Goal: Task Accomplishment & Management: Manage account settings

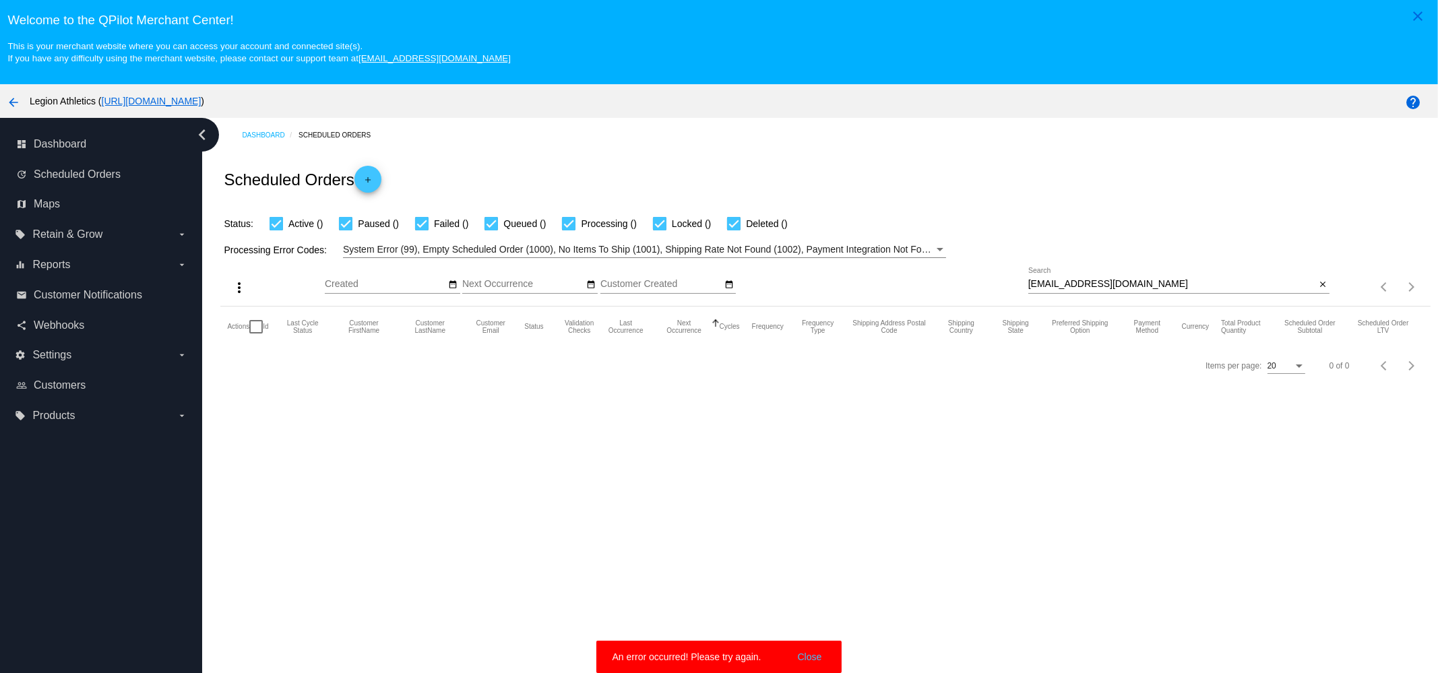
click at [1216, 281] on input "[EMAIL_ADDRESS][DOMAIN_NAME]" at bounding box center [1172, 284] width 288 height 11
paste input "[PERSON_NAME].[PERSON_NAME]"
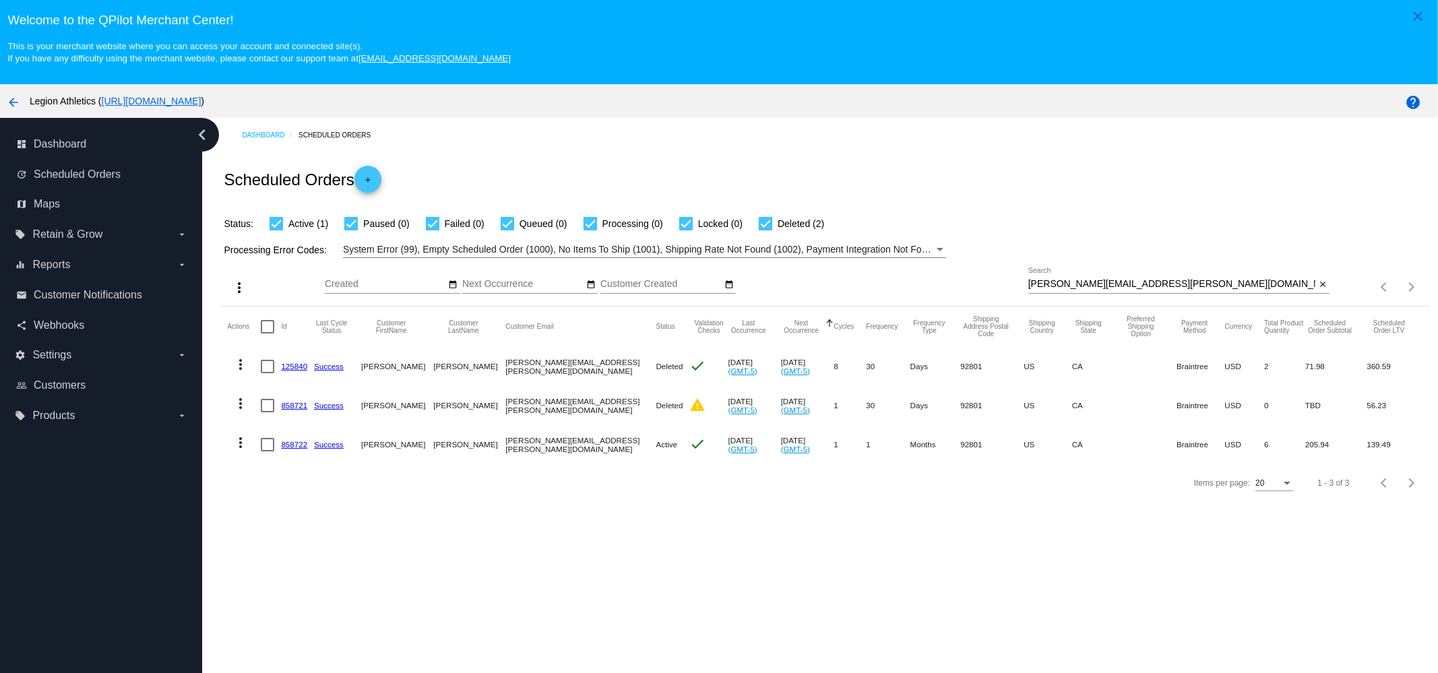
click at [1206, 282] on input "[PERSON_NAME][EMAIL_ADDRESS][PERSON_NAME][DOMAIN_NAME]" at bounding box center [1172, 284] width 288 height 11
paste input "madamepurple3"
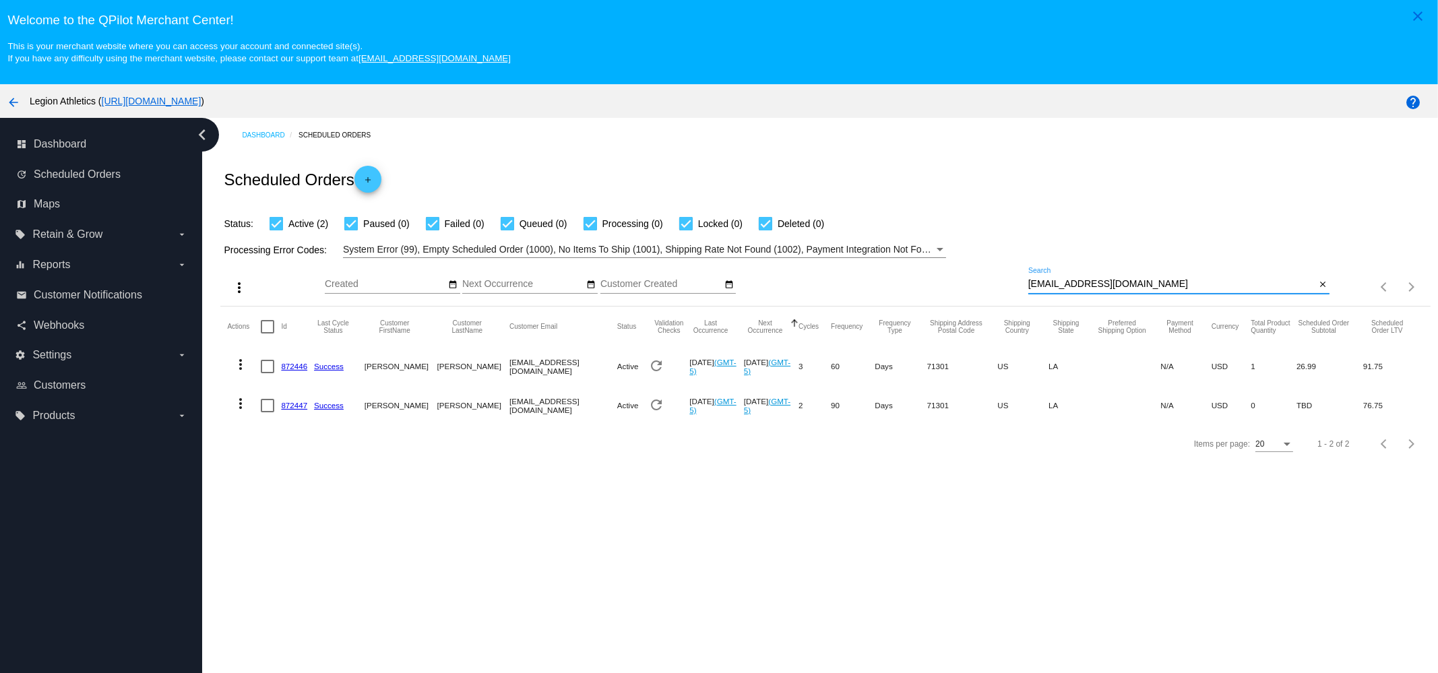
click at [1130, 281] on input "[EMAIL_ADDRESS][DOMAIN_NAME]" at bounding box center [1172, 284] width 288 height 11
click at [243, 367] on mat-icon "more_vert" at bounding box center [241, 365] width 16 height 16
click at [539, 441] on div at bounding box center [719, 336] width 1438 height 673
click at [1126, 291] on div "[EMAIL_ADDRESS][DOMAIN_NAME] Search" at bounding box center [1172, 281] width 288 height 26
paste input "Ashtangakrama@me"
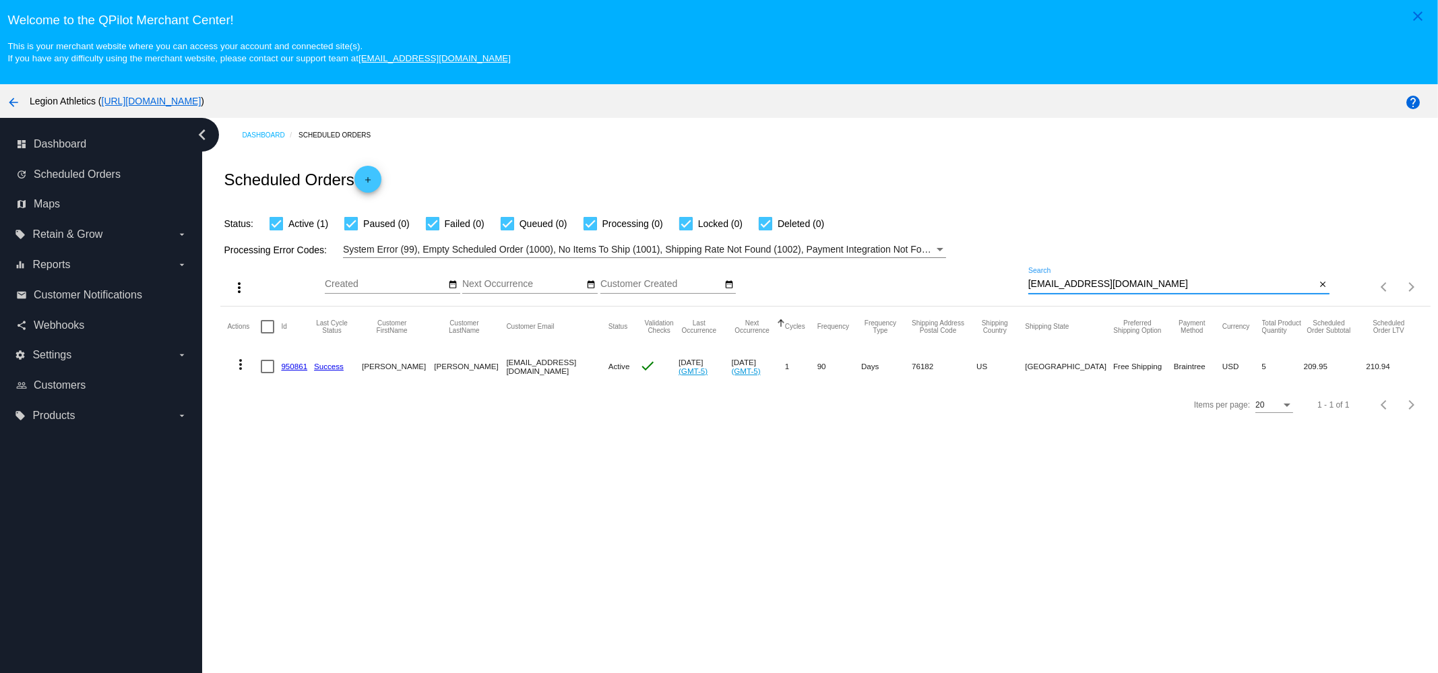
click at [1105, 279] on div "[EMAIL_ADDRESS][DOMAIN_NAME] Search" at bounding box center [1172, 281] width 288 height 26
paste input "[EMAIL_ADDRESS]"
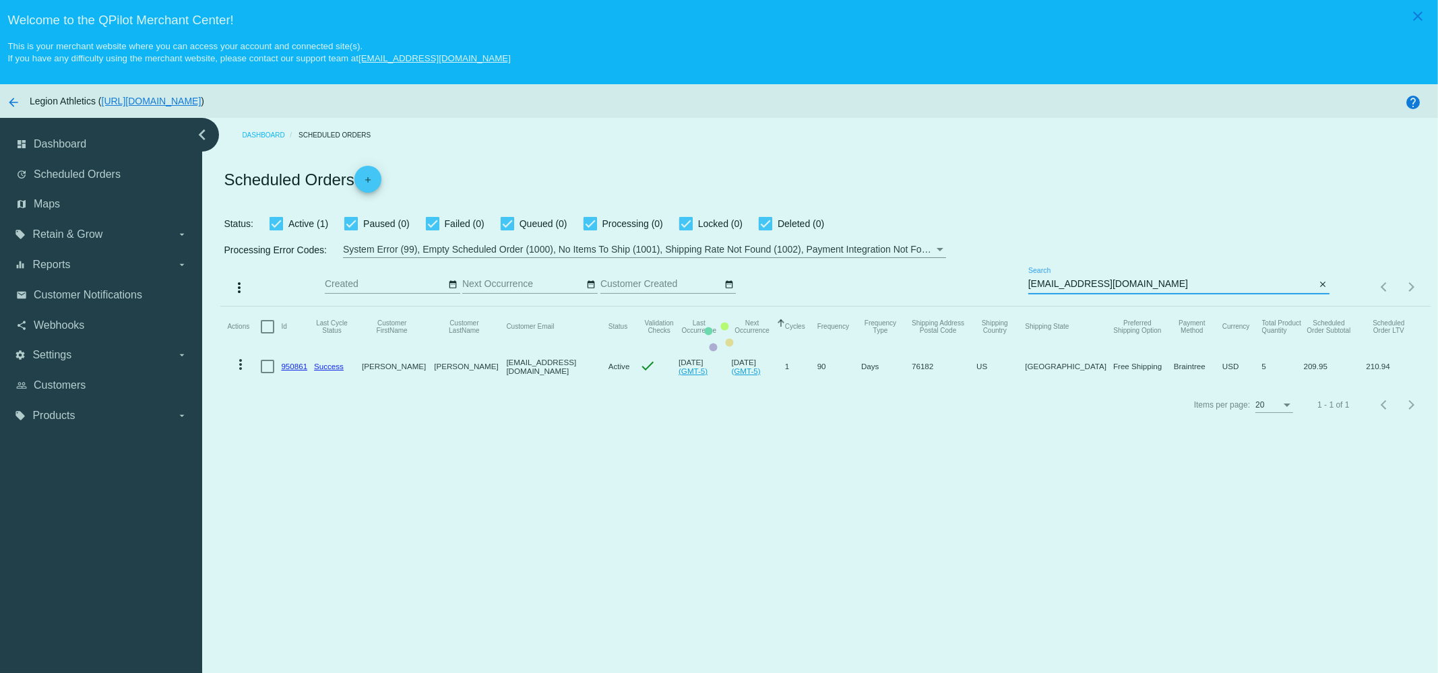
type input "[EMAIL_ADDRESS][DOMAIN_NAME]"
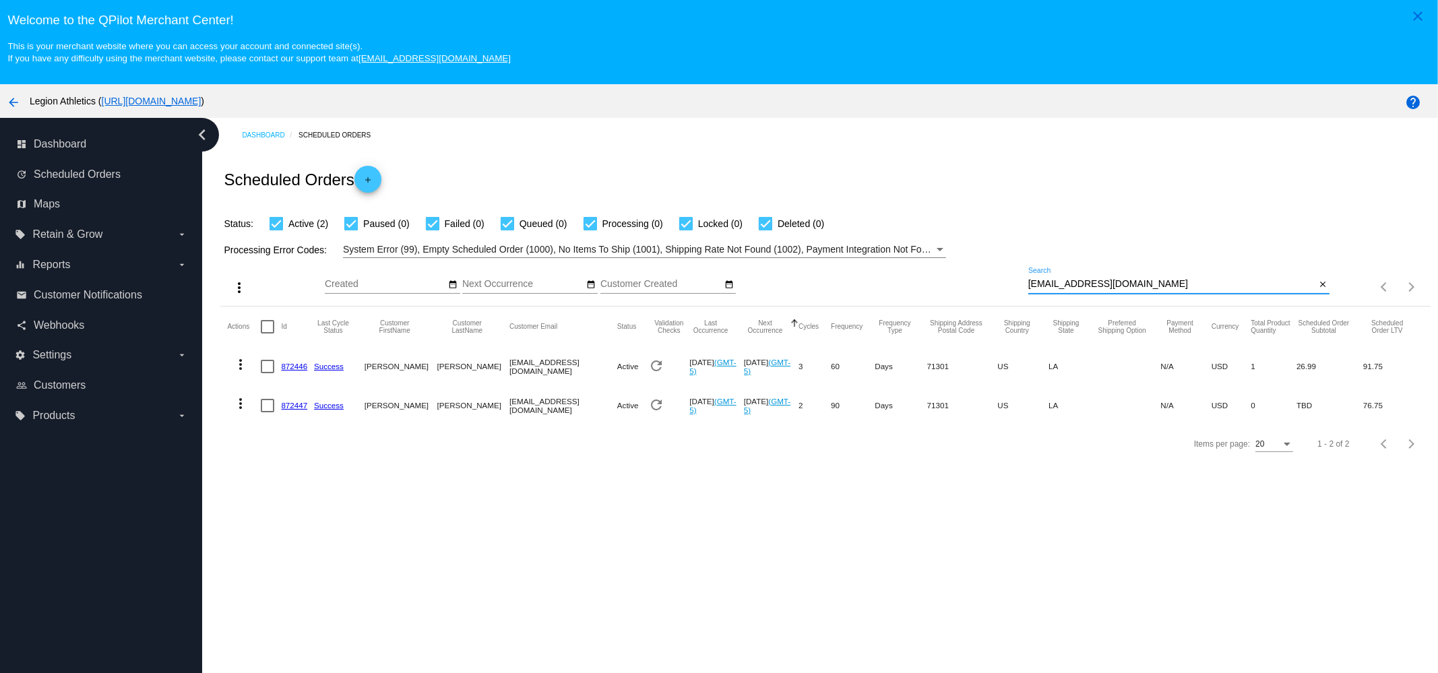
click at [241, 357] on mat-icon "more_vert" at bounding box center [241, 365] width 16 height 16
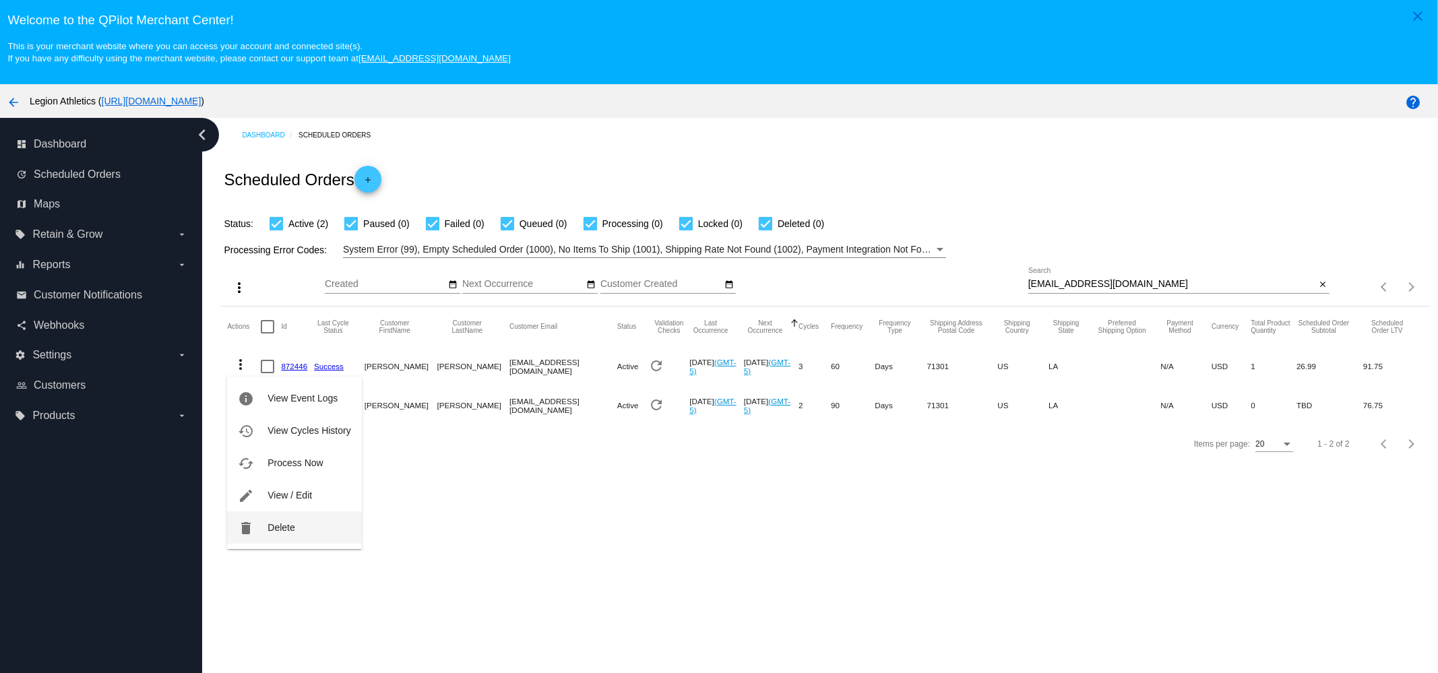
click at [264, 531] on button "delete Delete" at bounding box center [294, 528] width 134 height 32
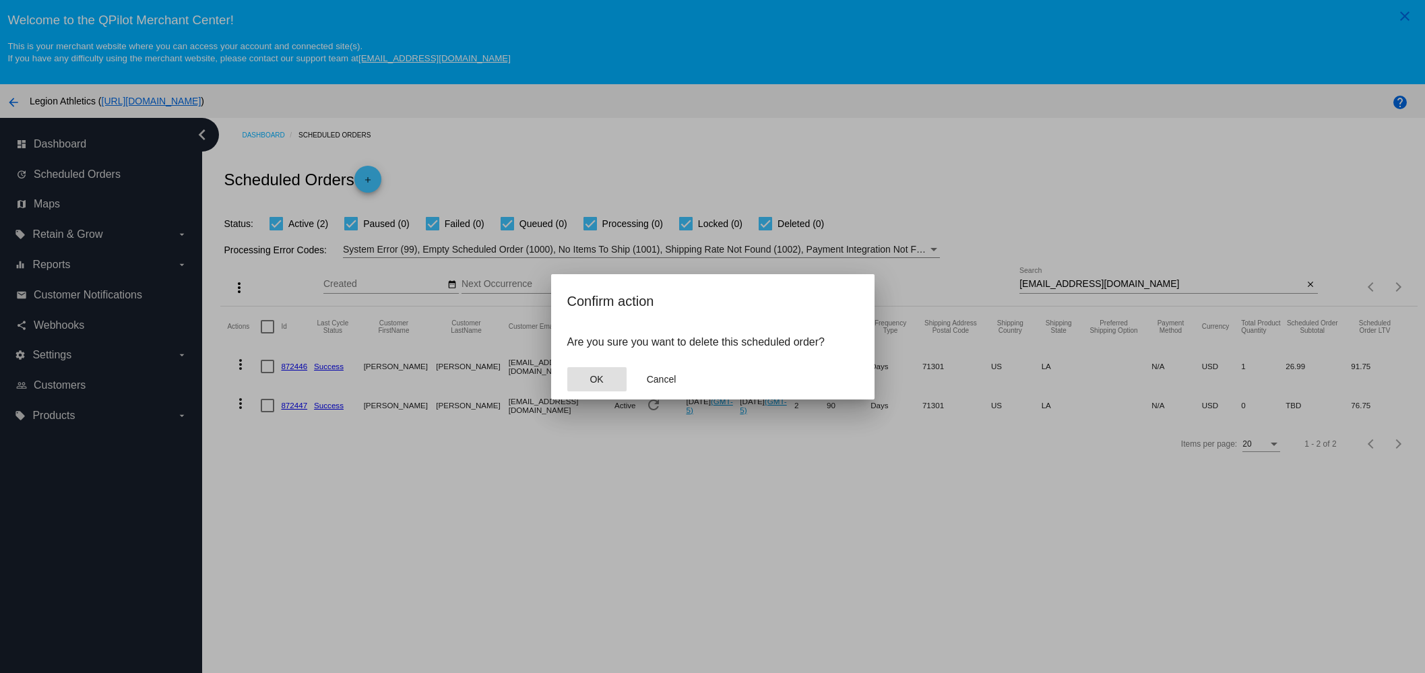
click at [591, 380] on span "OK" at bounding box center [596, 379] width 13 height 11
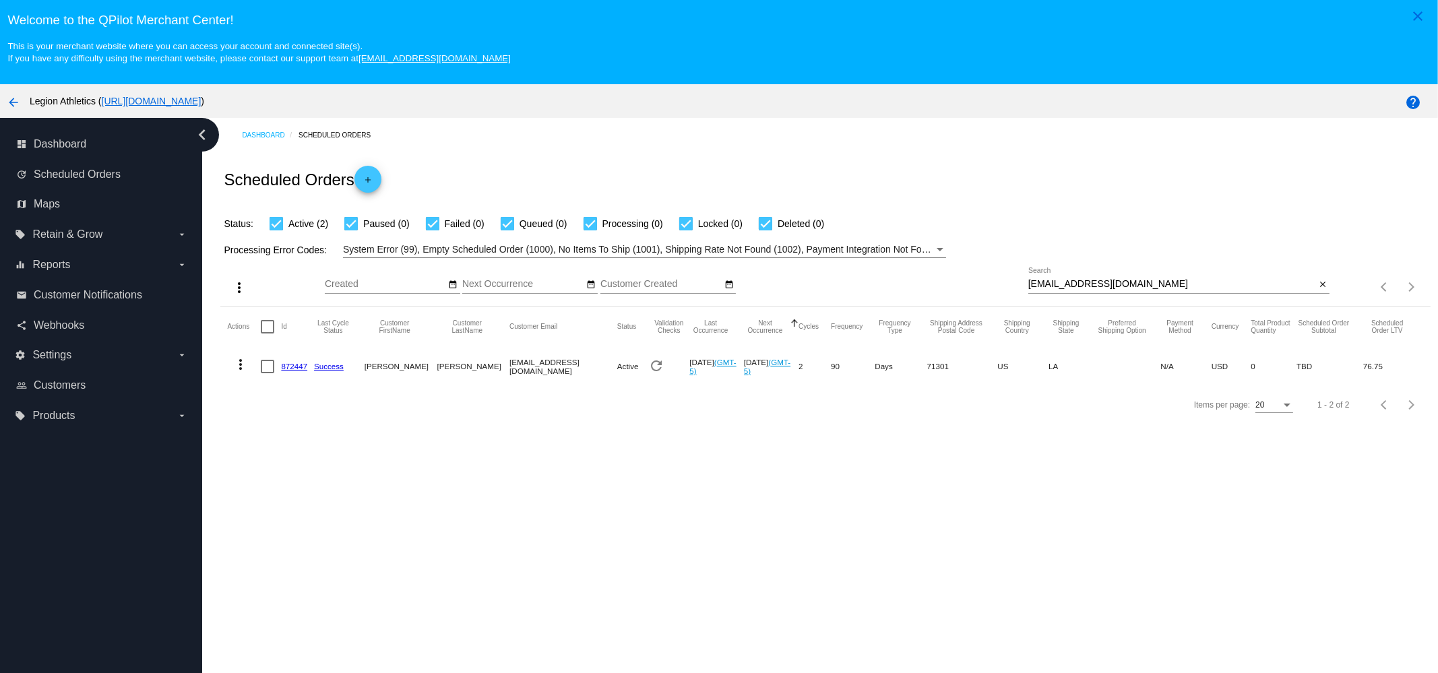
click at [242, 368] on mat-icon "more_vert" at bounding box center [241, 365] width 16 height 16
click at [323, 530] on button "delete Delete" at bounding box center [294, 528] width 134 height 32
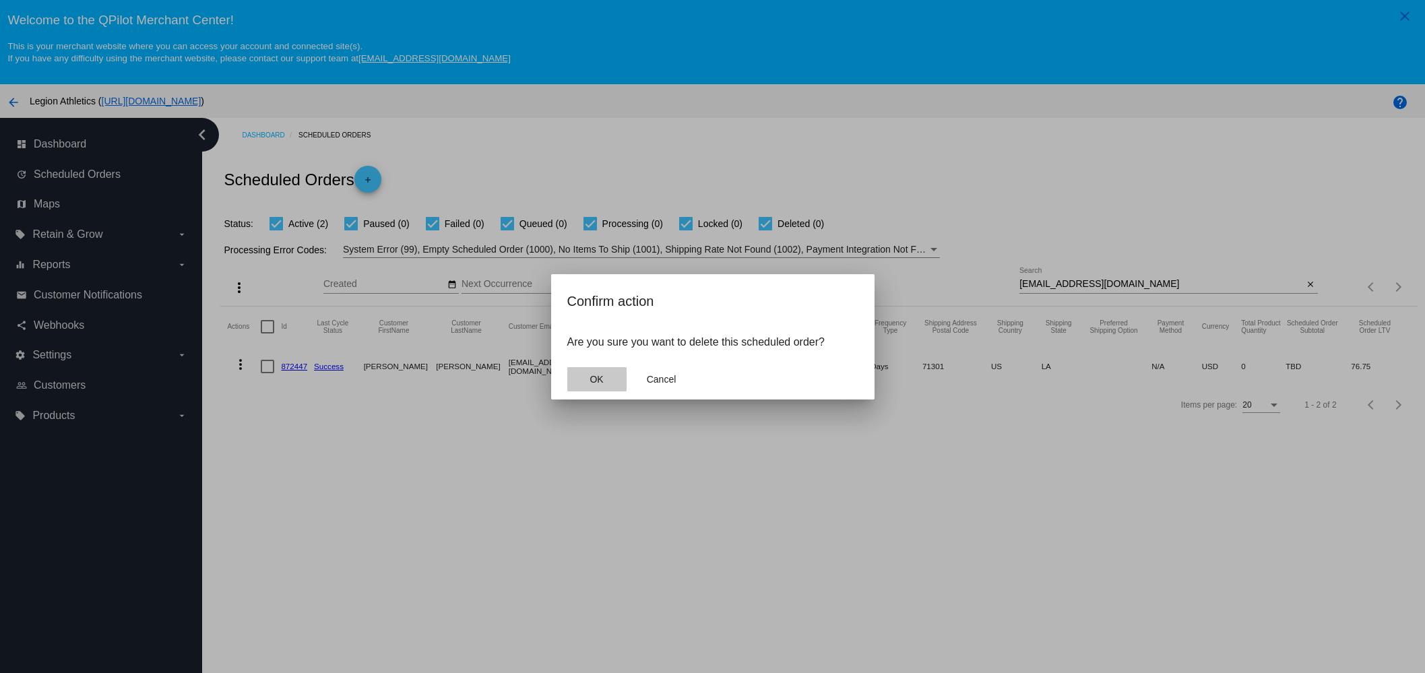
click at [584, 383] on button "OK" at bounding box center [596, 379] width 59 height 24
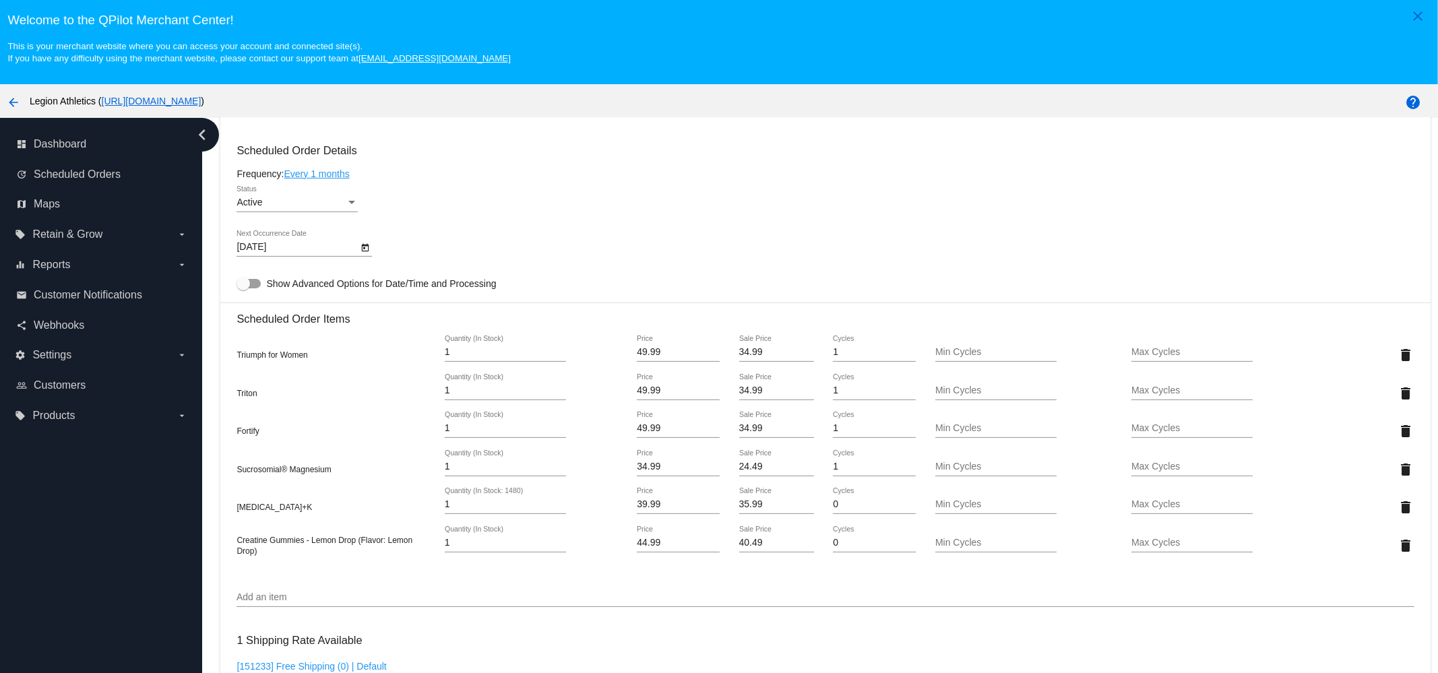
scroll to position [842, 0]
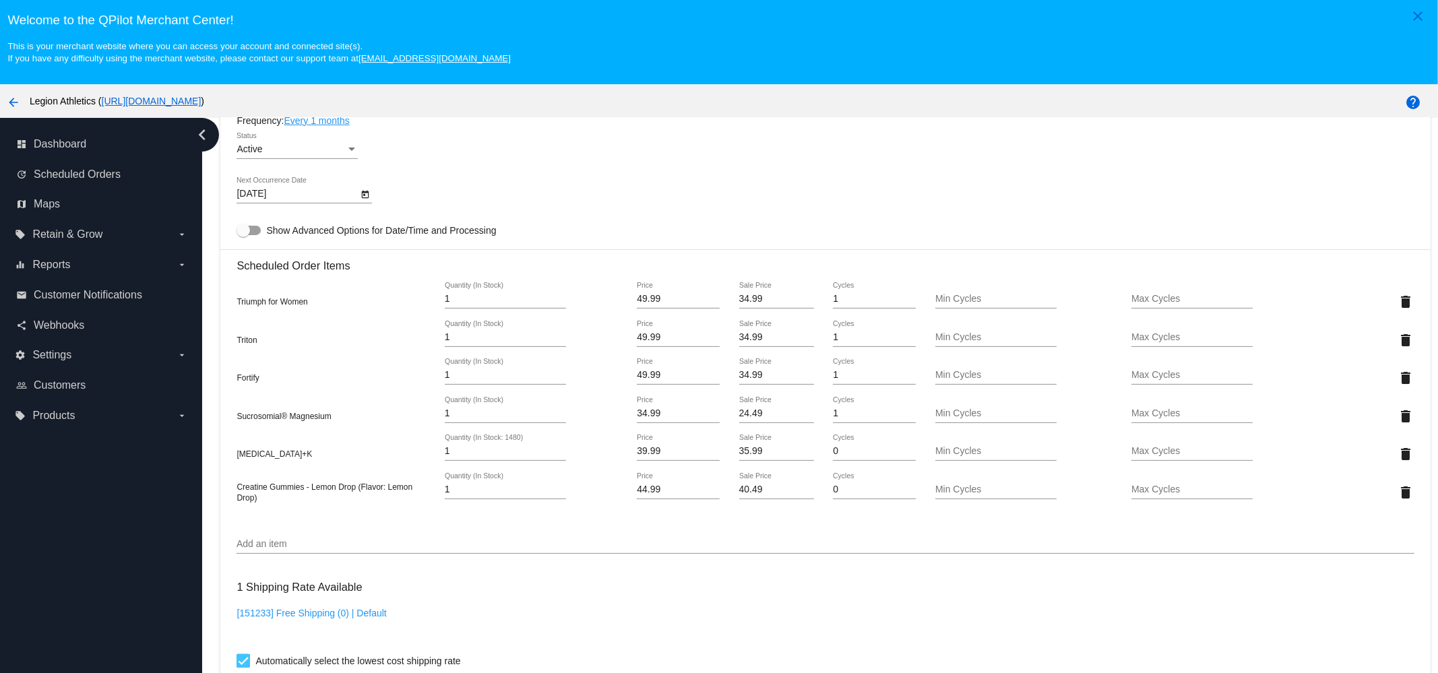
click at [765, 453] on div "35.99 Sale Price" at bounding box center [776, 448] width 75 height 26
type input "27.99"
click at [751, 492] on mat-card "Customer 464086: Ashley Tejeda Ashley.melvin@gmail.com Customer Shipping Enter …" at bounding box center [825, 402] width 1210 height 1612
click at [743, 495] on input "40.49" at bounding box center [776, 490] width 75 height 11
type input "31.49"
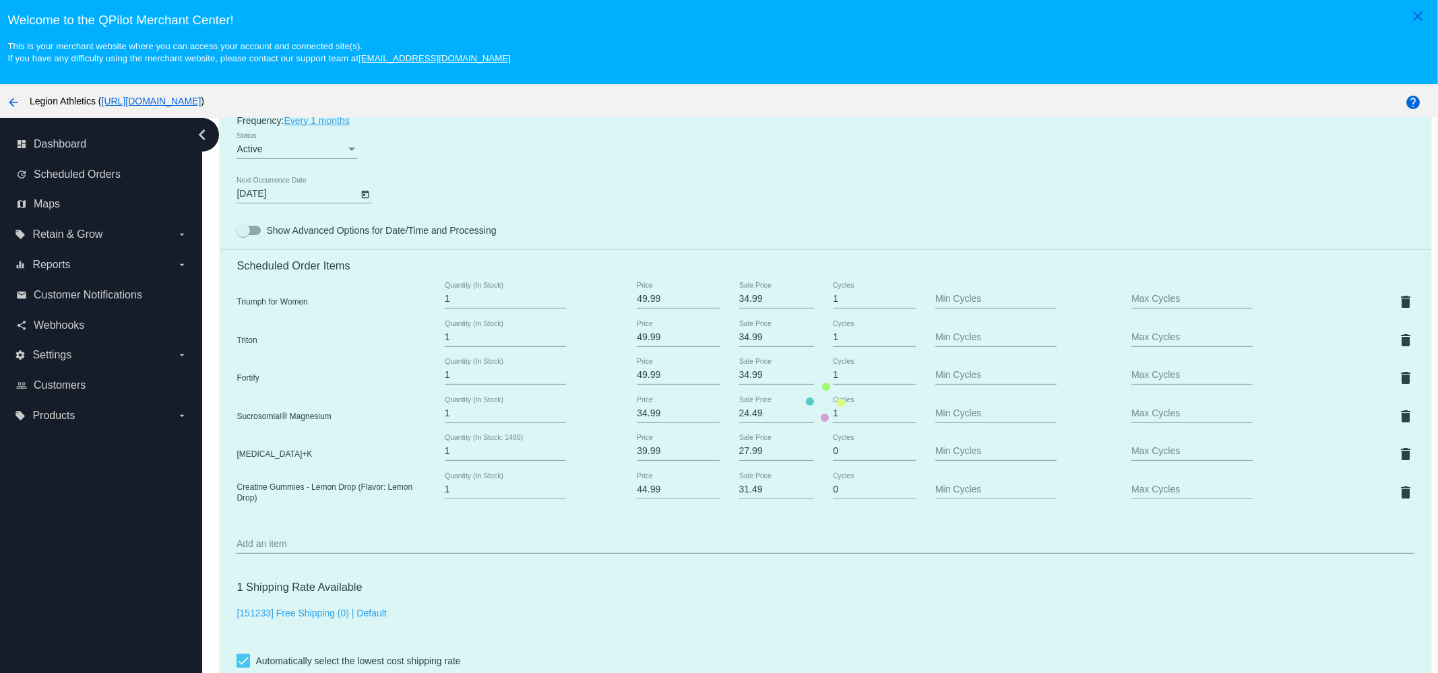
click at [813, 601] on mat-card "Customer 464086: Ashley Tejeda Ashley.melvin@gmail.com Customer Shipping Enter …" at bounding box center [825, 402] width 1210 height 1612
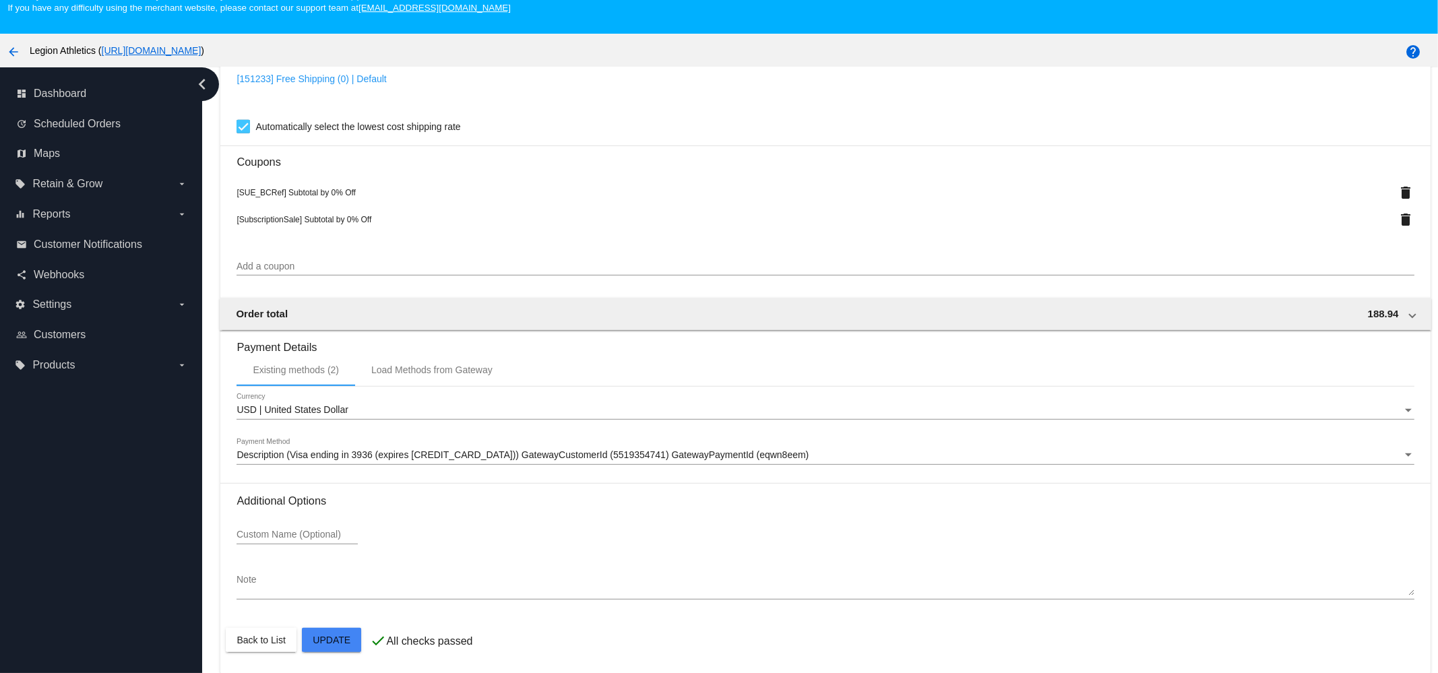
scroll to position [84, 0]
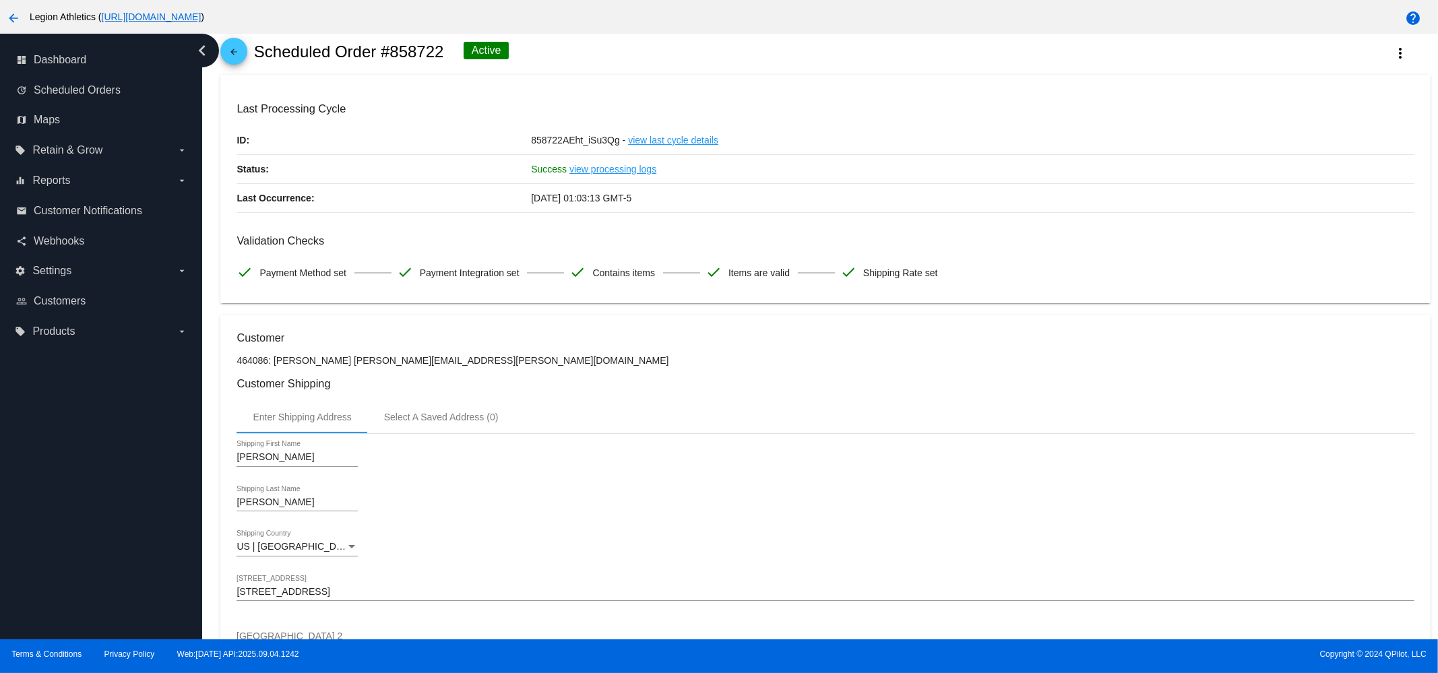
scroll to position [0, 0]
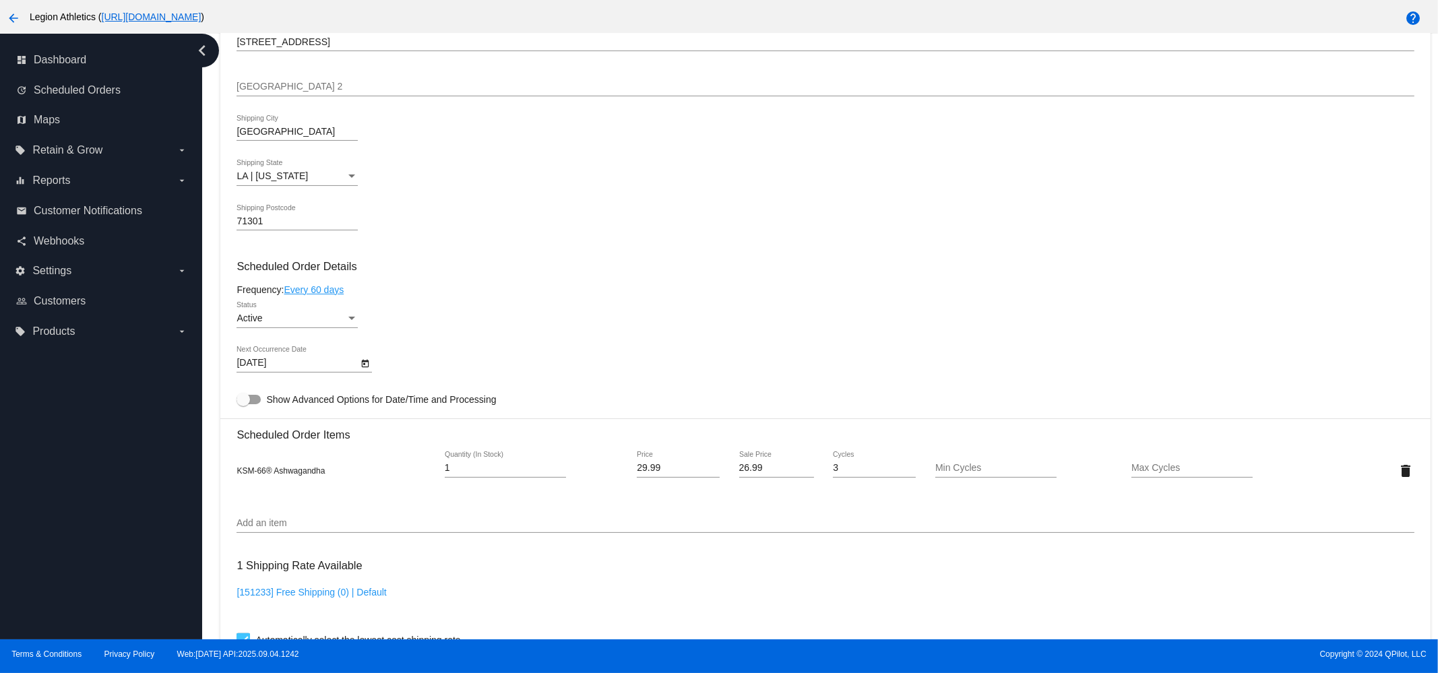
scroll to position [653, 0]
